Goal: Navigation & Orientation: Find specific page/section

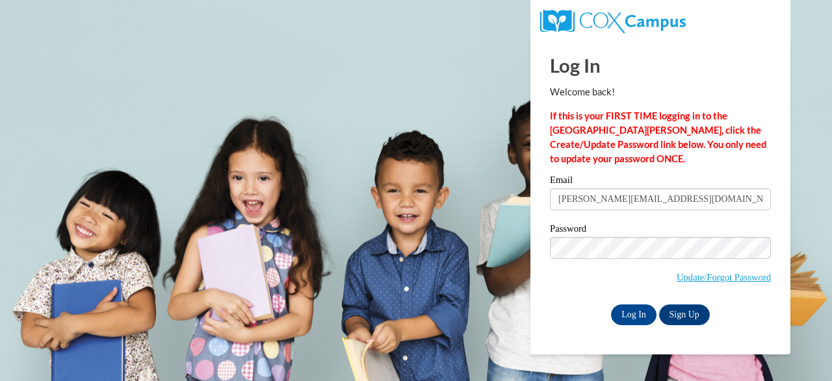
type input "sejal@thinkingcap.com"
click at [639, 315] on input "Log In" at bounding box center [633, 315] width 45 height 21
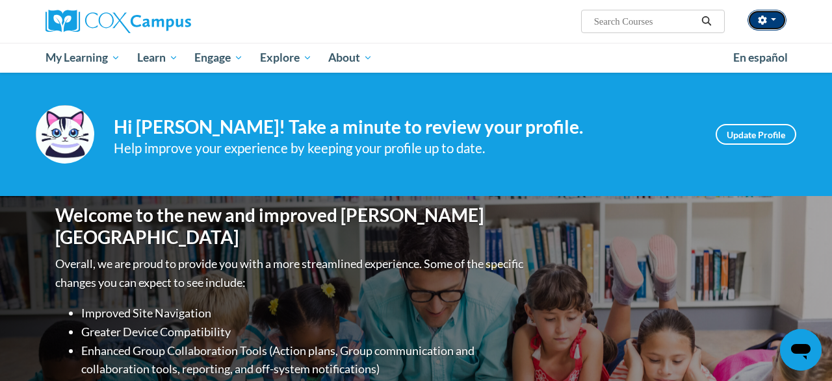
click at [774, 19] on span "button" at bounding box center [772, 19] width 5 height 3
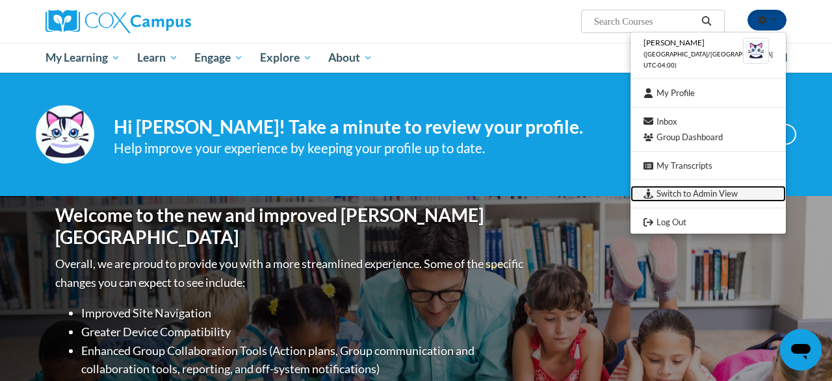
click at [706, 194] on link "Switch to Admin View" at bounding box center [707, 194] width 155 height 16
